Goal: Task Accomplishment & Management: Manage account settings

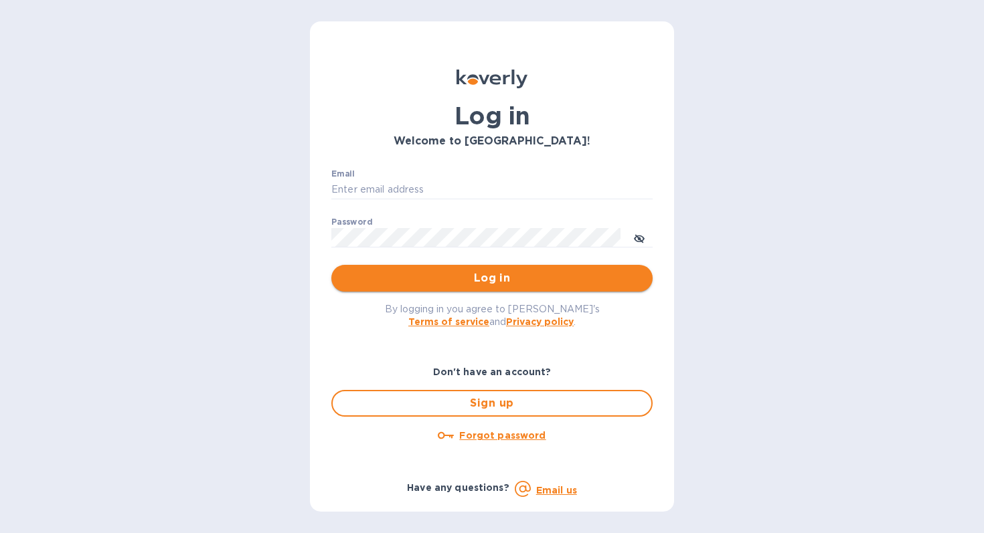
type input "[PERSON_NAME][EMAIL_ADDRESS][DOMAIN_NAME]"
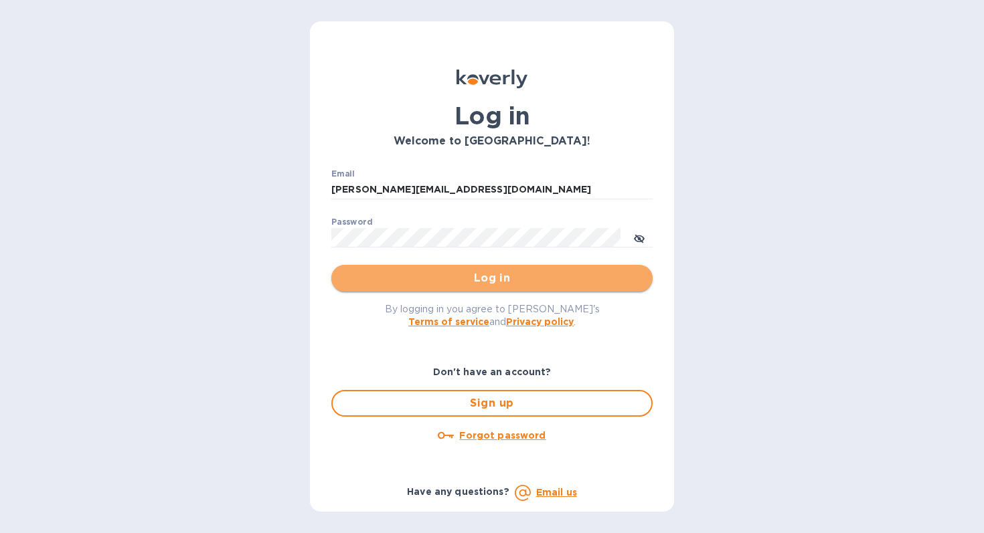
click at [492, 276] on span "Log in" at bounding box center [492, 278] width 300 height 16
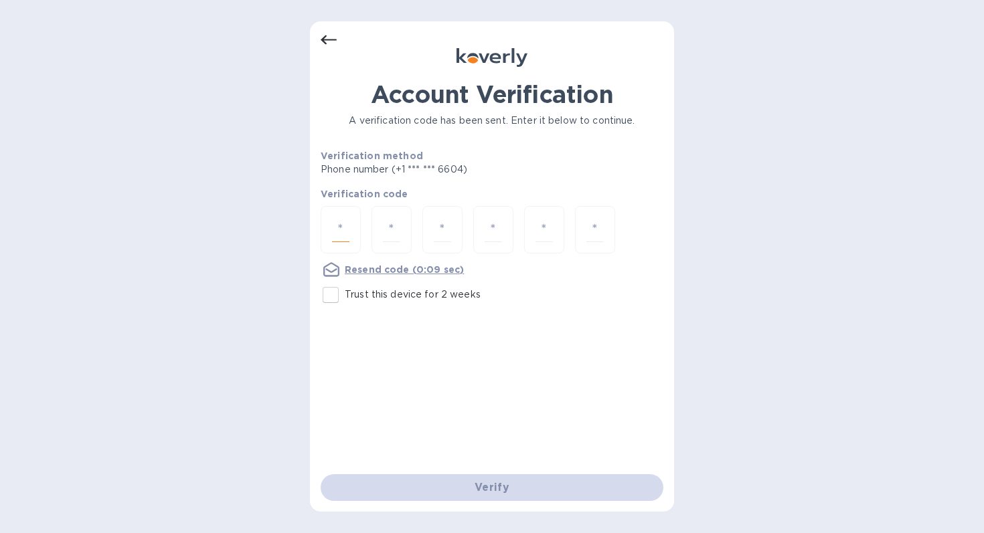
click at [343, 226] on input "number" at bounding box center [340, 229] width 17 height 25
type input "2"
type input "4"
type input "9"
type input "4"
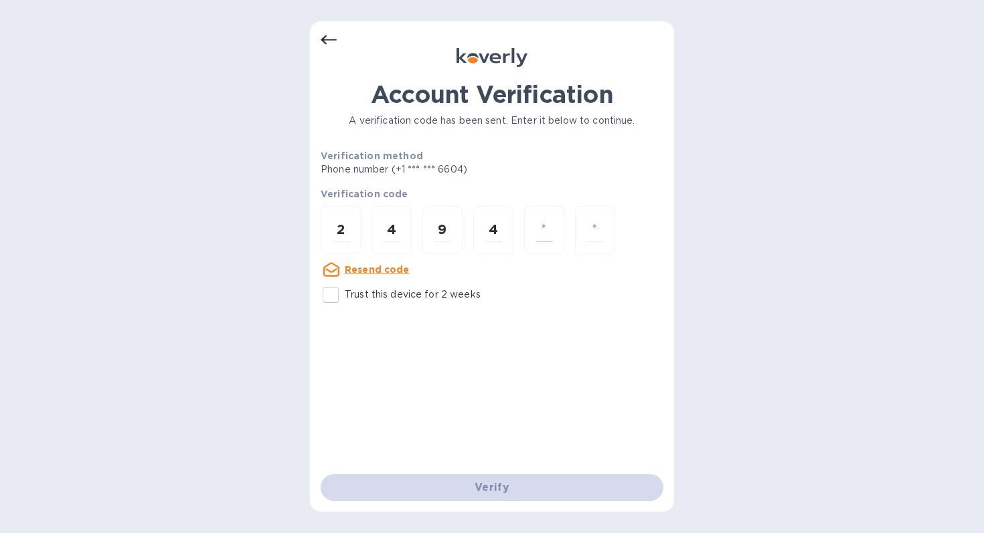
type input "3"
type input "1"
